Goal: Complete application form: Complete application form

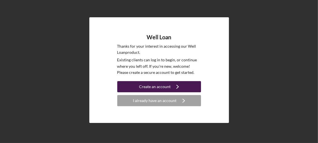
click at [161, 87] on div "Create an account" at bounding box center [155, 86] width 32 height 11
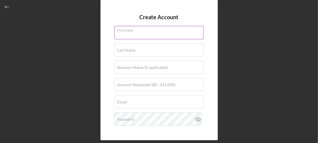
click at [157, 34] on input "First Name" at bounding box center [158, 32] width 89 height 13
type input "[PERSON_NAME]"
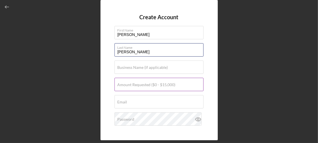
type input "[PERSON_NAME]"
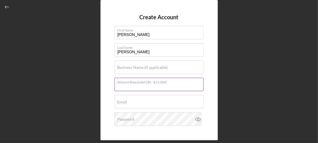
click at [148, 90] on input "Amount Requested ($0 - $15,000)" at bounding box center [158, 84] width 89 height 13
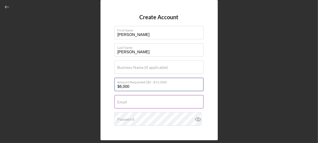
type input "$6,000"
click at [139, 107] on input "Email" at bounding box center [158, 101] width 89 height 13
type input "[EMAIL_ADDRESS][DOMAIN_NAME]"
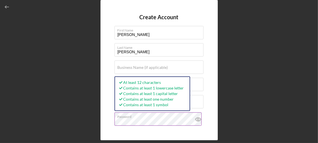
click at [198, 119] on icon at bounding box center [198, 120] width 14 height 14
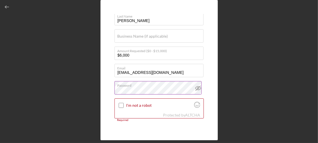
scroll to position [40, 0]
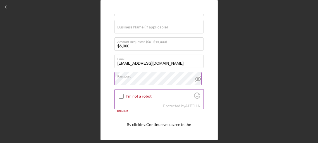
click at [122, 96] on input "I'm not a robot" at bounding box center [121, 96] width 5 height 5
checkbox input "true"
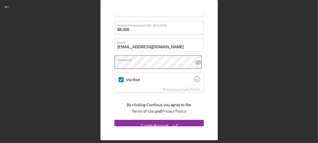
scroll to position [61, 0]
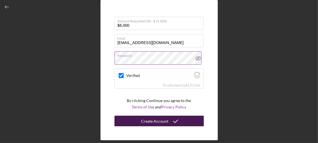
click at [174, 121] on icon "submit" at bounding box center [176, 121] width 14 height 14
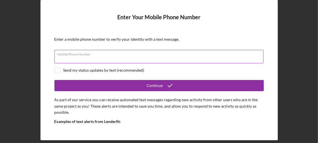
click at [113, 58] on input "Mobile Phone Number" at bounding box center [158, 56] width 209 height 13
click at [148, 55] on div "Mobile Phone Number Required" at bounding box center [158, 57] width 209 height 14
click at [127, 59] on input "Mobile Phone Number" at bounding box center [158, 56] width 209 height 13
type input "[PHONE_NUMBER]"
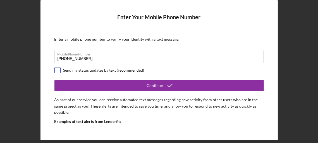
click at [56, 70] on input "checkbox" at bounding box center [58, 71] width 6 height 6
checkbox input "true"
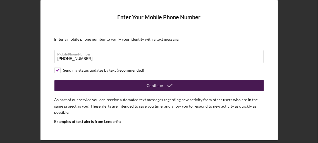
click at [159, 86] on div "Continue" at bounding box center [155, 85] width 16 height 11
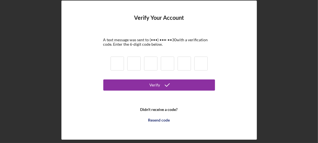
click at [120, 58] on input at bounding box center [117, 64] width 13 height 14
type input "7"
type input "1"
type input "4"
type input "0"
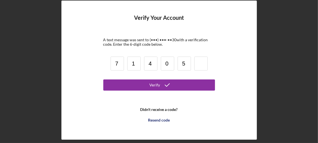
type input "5"
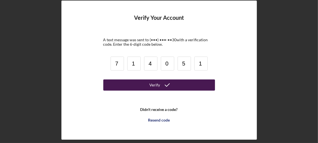
type input "1"
click at [139, 82] on button "Verify" at bounding box center [159, 85] width 112 height 11
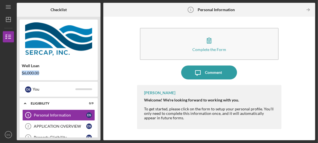
drag, startPoint x: 99, startPoint y: 65, endPoint x: 98, endPoint y: 75, distance: 10.1
click at [98, 75] on div "Well Loan $6,000.00 D S You Icon/Expander Eligibility 0 / 9 Personal Informatio…" at bounding box center [59, 79] width 84 height 124
click at [111, 90] on div "Complete the Form Form Icon/Message Comment [PERSON_NAME] Welcome! We're lookin…" at bounding box center [209, 79] width 206 height 118
click at [305, 9] on icon "Icon/Table Pagination Arrow" at bounding box center [308, 10] width 13 height 13
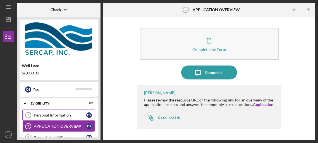
click at [58, 113] on div "Personal Information" at bounding box center [60, 115] width 52 height 4
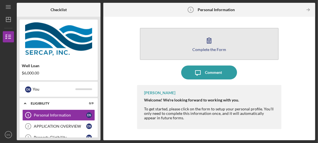
click at [208, 46] on icon "button" at bounding box center [209, 40] width 14 height 14
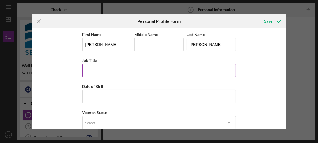
click at [109, 68] on input "Job Title" at bounding box center [159, 70] width 154 height 13
type input "Retired"
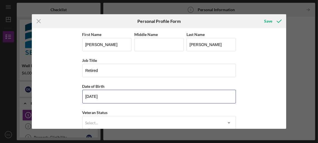
type input "[DATE]"
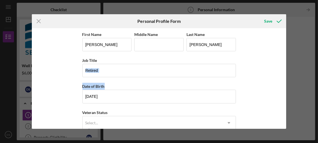
drag, startPoint x: 284, startPoint y: 71, endPoint x: 286, endPoint y: 80, distance: 9.0
click at [286, 80] on div "First Name [PERSON_NAME] Middle Name Last Name [PERSON_NAME] Title Retired Date…" at bounding box center [159, 78] width 254 height 100
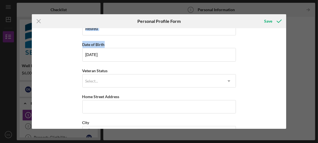
scroll to position [47, 0]
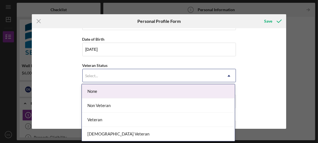
click at [228, 80] on icon "Icon/Dropdown Arrow" at bounding box center [228, 75] width 13 height 13
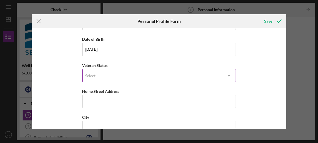
click at [228, 80] on icon "Icon/Dropdown Arrow" at bounding box center [228, 75] width 13 height 13
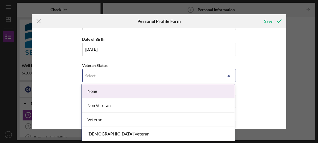
click at [228, 80] on icon "Icon/Dropdown Arrow" at bounding box center [228, 75] width 13 height 13
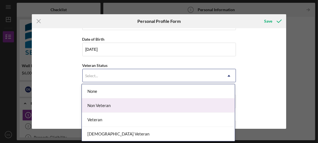
click at [141, 107] on div "Non Veteran" at bounding box center [158, 106] width 153 height 14
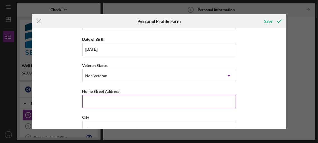
click at [130, 102] on input "Home Street Address" at bounding box center [159, 101] width 154 height 13
type input "[STREET_ADDRESS]"
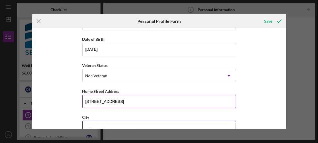
scroll to position [52, 0]
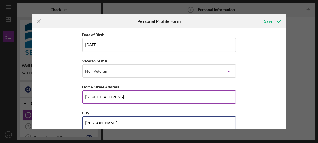
type input "[PERSON_NAME]"
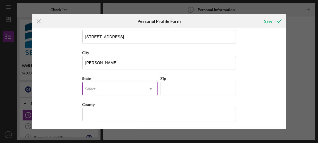
click at [150, 90] on icon "Icon/Dropdown Arrow" at bounding box center [150, 88] width 13 height 13
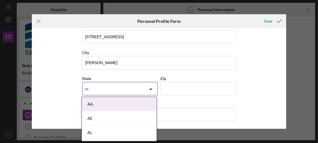
type input "MA"
type input "01069"
type input "[GEOGRAPHIC_DATA]"
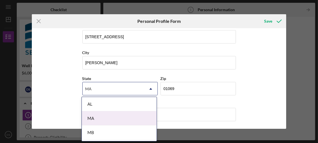
click at [106, 122] on div "MA" at bounding box center [119, 118] width 75 height 14
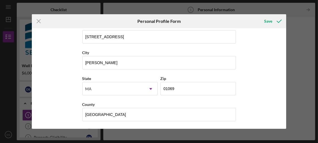
drag, startPoint x: 284, startPoint y: 107, endPoint x: 284, endPoint y: 129, distance: 22.1
click at [284, 129] on div "Icon/Menu Close Personal Profile Form Save First Name [PERSON_NAME] Middle Name…" at bounding box center [159, 71] width 318 height 143
click at [272, 19] on icon "submit" at bounding box center [279, 21] width 14 height 14
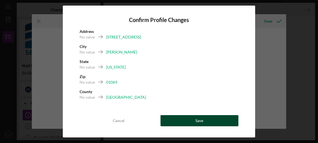
click at [201, 121] on div "Save" at bounding box center [199, 120] width 8 height 11
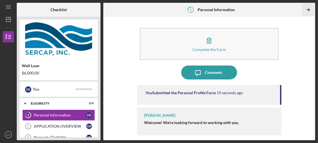
click at [308, 9] on icon "Icon/Table Pagination Arrow" at bounding box center [308, 10] width 13 height 13
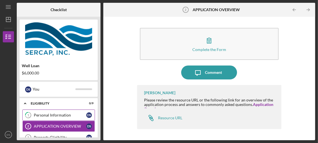
click at [53, 112] on link "1 Personal Information D S" at bounding box center [58, 115] width 73 height 11
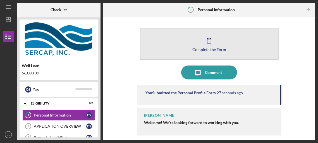
click at [200, 43] on button "Complete the Form Form" at bounding box center [209, 44] width 139 height 32
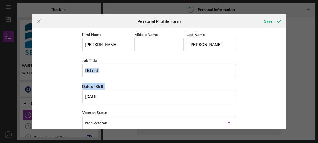
drag, startPoint x: 284, startPoint y: 69, endPoint x: 285, endPoint y: 99, distance: 29.9
click at [285, 99] on div "First Name [PERSON_NAME] Middle Name Last Name [PERSON_NAME] Title Retired Date…" at bounding box center [159, 78] width 254 height 100
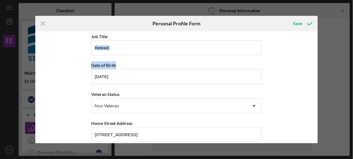
scroll to position [112, 0]
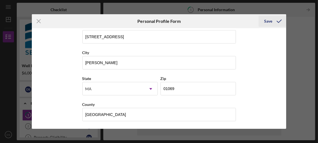
click at [271, 23] on div "Save" at bounding box center [268, 21] width 8 height 11
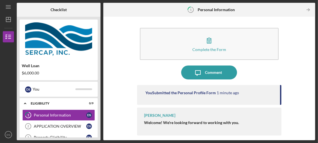
click at [295, 127] on div "Complete the Form Form Icon/Message Comment You Submitted the Personal Profile …" at bounding box center [209, 79] width 206 height 118
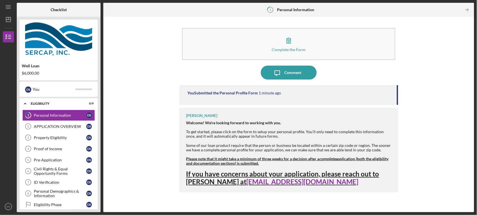
drag, startPoint x: 185, startPoint y: 5, endPoint x: 140, endPoint y: 148, distance: 149.9
click at [140, 143] on div "Complete the Form Form Icon/Message Comment You Submitted the Personal Profile …" at bounding box center [288, 115] width 365 height 190
click at [318, 12] on icon "Icon/Table Pagination Arrow" at bounding box center [467, 10] width 13 height 13
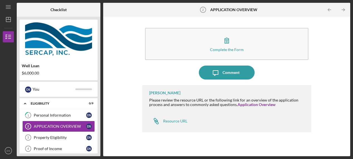
drag, startPoint x: 468, startPoint y: 0, endPoint x: 131, endPoint y: 75, distance: 344.8
click at [131, 75] on div "Complete the Form Form Icon/Message Comment [PERSON_NAME] Please review the res…" at bounding box center [227, 87] width 242 height 134
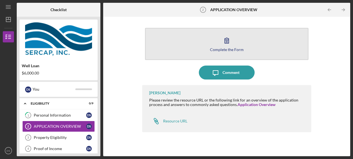
click at [228, 45] on icon "button" at bounding box center [227, 40] width 14 height 14
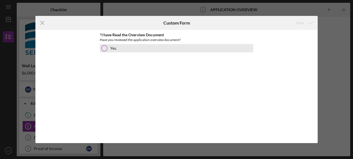
click at [105, 48] on div at bounding box center [104, 48] width 6 height 6
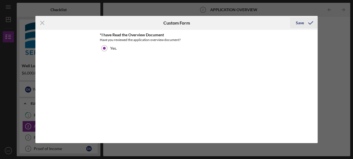
click at [298, 21] on div "Save" at bounding box center [300, 22] width 8 height 11
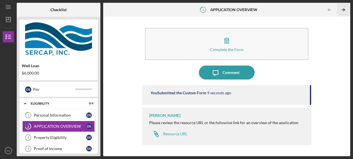
click at [318, 10] on icon "Icon/Table Pagination Arrow" at bounding box center [343, 10] width 13 height 13
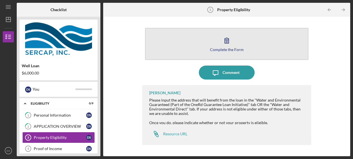
click at [226, 44] on icon "button" at bounding box center [227, 40] width 14 height 14
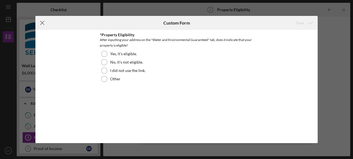
click at [44, 20] on icon "Icon/Menu Close" at bounding box center [42, 23] width 14 height 14
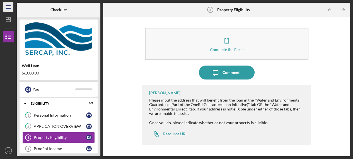
click at [8, 7] on icon "Icon/Menu" at bounding box center [8, 7] width 13 height 13
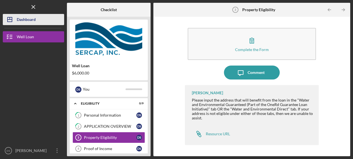
click at [8, 16] on icon "Icon/Dashboard" at bounding box center [10, 20] width 14 height 14
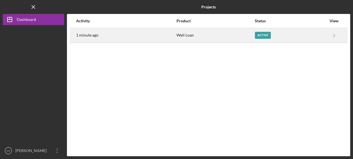
click at [192, 35] on div "Well Loan" at bounding box center [216, 35] width 78 height 14
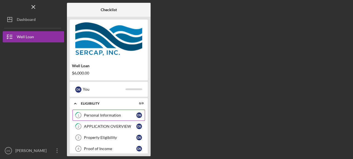
click at [100, 117] on div "Personal Information" at bounding box center [110, 115] width 52 height 4
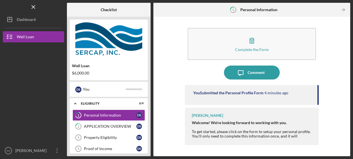
click at [318, 136] on div "Complete the Form Form Icon/Message Comment You Submitted the Personal Profile …" at bounding box center [252, 87] width 192 height 134
click at [318, 11] on icon "Icon/Table Pagination Arrow" at bounding box center [343, 10] width 13 height 13
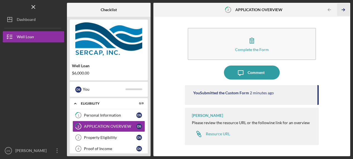
click at [318, 10] on line "button" at bounding box center [343, 10] width 3 height 0
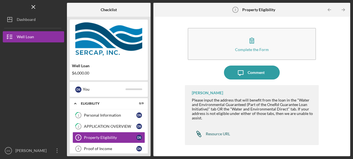
click at [223, 135] on div "Resource URL" at bounding box center [218, 134] width 24 height 4
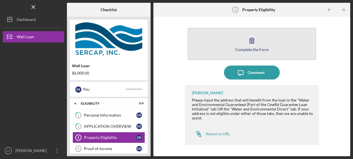
click at [257, 48] on div "Complete the Form" at bounding box center [252, 49] width 34 height 4
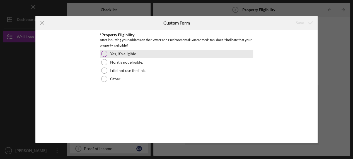
click at [101, 51] on div "Yes, it's eligible." at bounding box center [177, 54] width 154 height 8
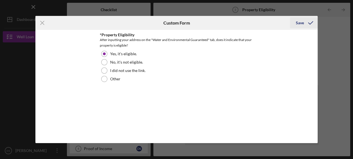
click at [306, 21] on icon "submit" at bounding box center [311, 23] width 14 height 14
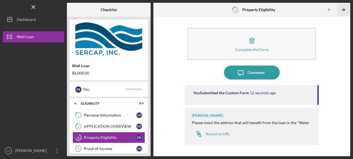
click at [318, 11] on polyline "button" at bounding box center [344, 10] width 1 height 3
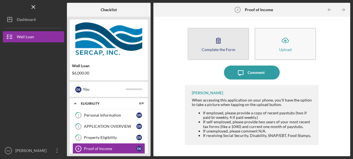
click at [222, 46] on icon "button" at bounding box center [219, 40] width 14 height 14
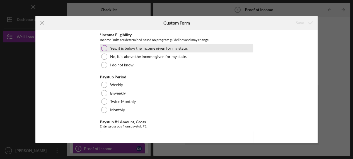
click at [103, 49] on div at bounding box center [104, 48] width 6 height 6
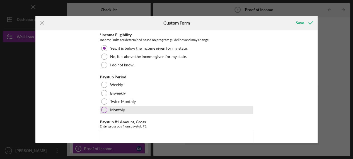
click at [105, 108] on div at bounding box center [104, 110] width 6 height 6
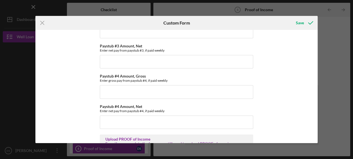
scroll to position [240, 0]
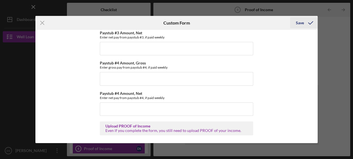
click at [302, 21] on div "Save" at bounding box center [300, 22] width 8 height 11
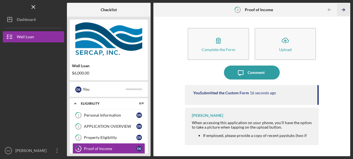
click at [318, 10] on icon "Icon/Table Pagination Arrow" at bounding box center [343, 10] width 13 height 13
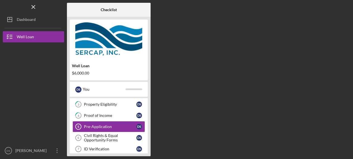
scroll to position [34, 0]
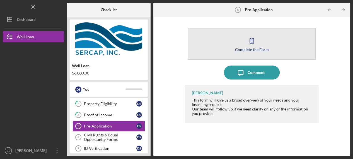
click at [246, 44] on icon "button" at bounding box center [252, 40] width 14 height 14
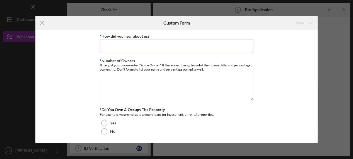
click at [234, 44] on input "*How did you hear about us?" at bounding box center [177, 46] width 154 height 13
type input "online"
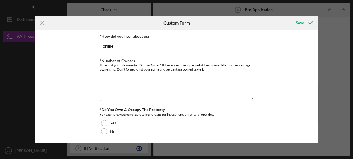
click at [150, 91] on textarea "*Number of Owners" at bounding box center [177, 87] width 154 height 27
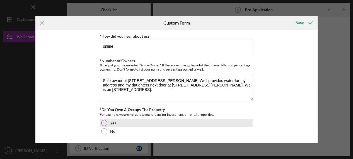
type textarea "Sole owner of [STREET_ADDRESS][PERSON_NAME] Well provides water for my address …"
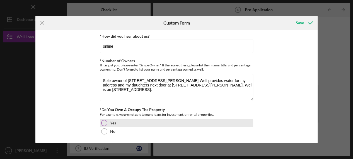
click at [104, 123] on div at bounding box center [104, 123] width 6 height 6
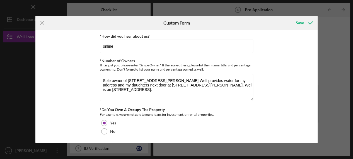
drag, startPoint x: 316, startPoint y: 47, endPoint x: 316, endPoint y: 51, distance: 3.9
click at [316, 51] on div "*How did you hear about us? online *Number of Owners If it is just you, please …" at bounding box center [176, 86] width 283 height 113
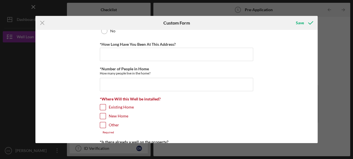
scroll to position [104, 0]
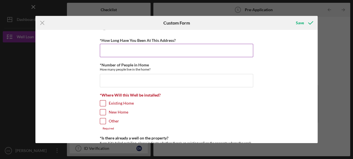
click at [200, 50] on input "*How Long Have You Been At This Address?" at bounding box center [177, 50] width 154 height 13
type input "40"
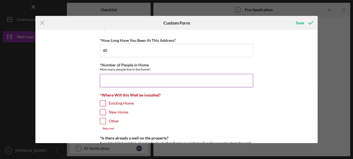
click at [147, 84] on input "*Number of People in Home" at bounding box center [177, 80] width 154 height 13
type input "2"
click at [103, 103] on input "Existing Home" at bounding box center [103, 103] width 6 height 6
checkbox input "true"
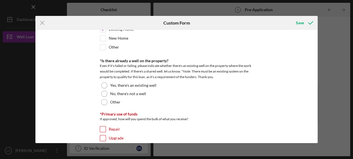
scroll to position [183, 0]
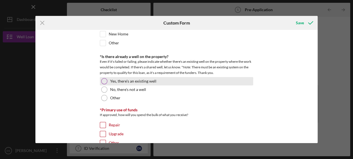
click at [105, 79] on div at bounding box center [104, 81] width 6 height 6
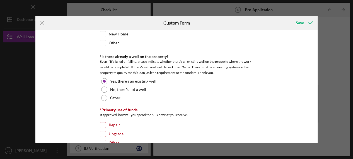
click at [103, 122] on input "Repair" at bounding box center [103, 125] width 6 height 6
checkbox input "true"
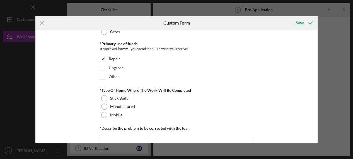
scroll to position [253, 0]
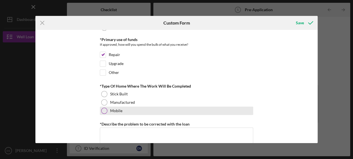
click at [101, 110] on div at bounding box center [104, 111] width 6 height 6
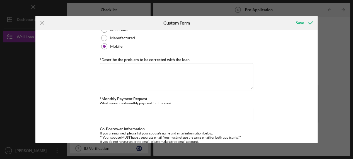
scroll to position [315, 0]
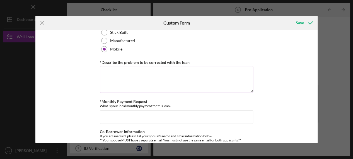
click at [207, 79] on textarea "*Describe the problem to be corrected with the loan" at bounding box center [177, 79] width 154 height 27
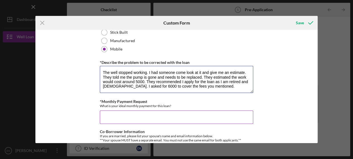
type textarea "The well stopped working. I had someone come look at it and give me an estimate…"
click at [168, 118] on input "*Monthly Payment Request" at bounding box center [177, 117] width 154 height 13
type input "200"
click at [278, 88] on div "*How did you hear about us? online *Number of Owners If it is just you, please …" at bounding box center [176, 86] width 283 height 113
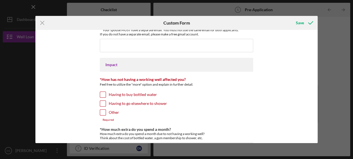
scroll to position [439, 0]
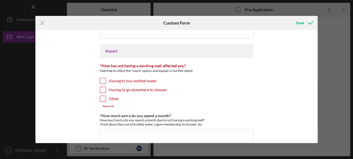
click at [100, 80] on input "Having to buy bottled water" at bounding box center [103, 81] width 6 height 6
checkbox input "true"
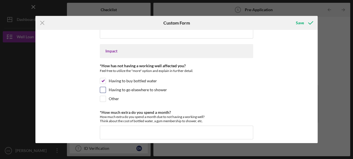
click at [103, 88] on input "Having to go elsewhere to shower" at bounding box center [103, 90] width 6 height 6
checkbox input "true"
click at [104, 98] on input "Other" at bounding box center [103, 99] width 6 height 6
checkbox input "true"
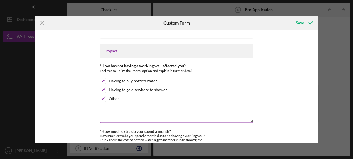
click at [150, 105] on textarea at bounding box center [177, 114] width 154 height 18
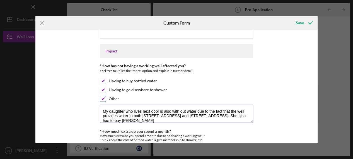
scroll to position [0, 0]
type textarea "My daughter who lives next door is also with out water due to the fact that the…"
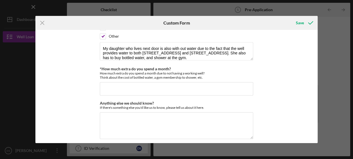
scroll to position [505, 0]
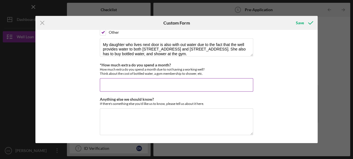
click at [199, 86] on input "*How much extra do you spend a month?" at bounding box center [177, 84] width 154 height 13
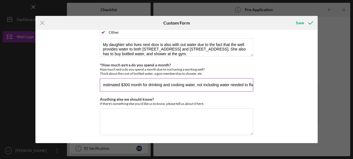
scroll to position [0, 69]
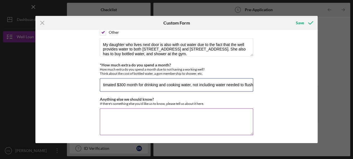
type input "$360 month for 3 gym memberships, estimated $300 month for drinking and cooking…"
click at [133, 114] on textarea "Anything else we should know?" at bounding box center [177, 121] width 154 height 27
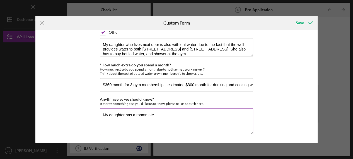
click at [165, 112] on textarea "My daughter has a roommate." at bounding box center [177, 121] width 154 height 27
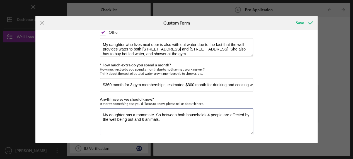
type textarea "My daughter has a roommate. So between both households 4 people are effected by…"
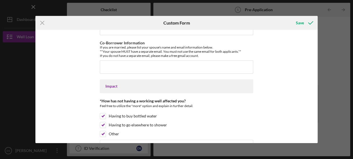
scroll to position [505, 0]
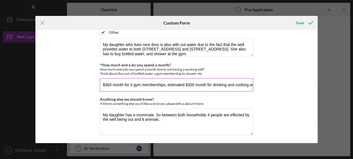
click at [249, 87] on input "$360 month for 3 gym memberships, estimated $300 month for drinking and cooking…" at bounding box center [177, 84] width 154 height 13
click at [245, 85] on input "$360 month for 3 gym memberships, estimated $300 month for drinking and cooking…" at bounding box center [177, 84] width 154 height 13
type input "$360 month for 3 gym memberships, estimated $300 month for drinking and cooking…"
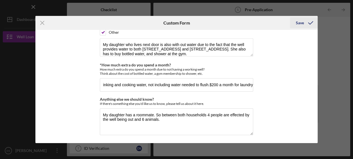
scroll to position [0, 0]
click at [301, 23] on div "Save" at bounding box center [300, 22] width 8 height 11
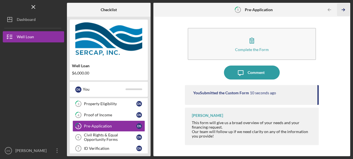
click at [318, 10] on icon "Icon/Table Pagination Arrow" at bounding box center [343, 10] width 13 height 13
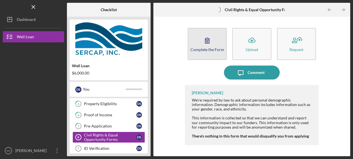
click at [205, 49] on div "Complete the Form" at bounding box center [207, 49] width 34 height 4
click at [214, 54] on button "Complete the Form Form" at bounding box center [207, 44] width 39 height 32
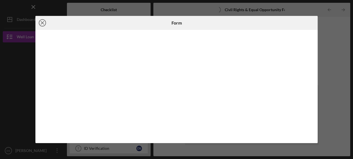
click at [42, 22] on icon "Icon/Close" at bounding box center [42, 23] width 14 height 14
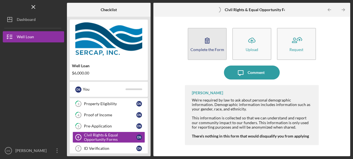
click at [214, 49] on div "Complete the Form" at bounding box center [207, 49] width 34 height 4
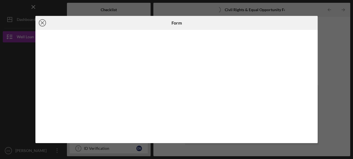
click at [42, 23] on icon "Icon/Close" at bounding box center [42, 23] width 14 height 14
